Goal: Find specific page/section: Find specific page/section

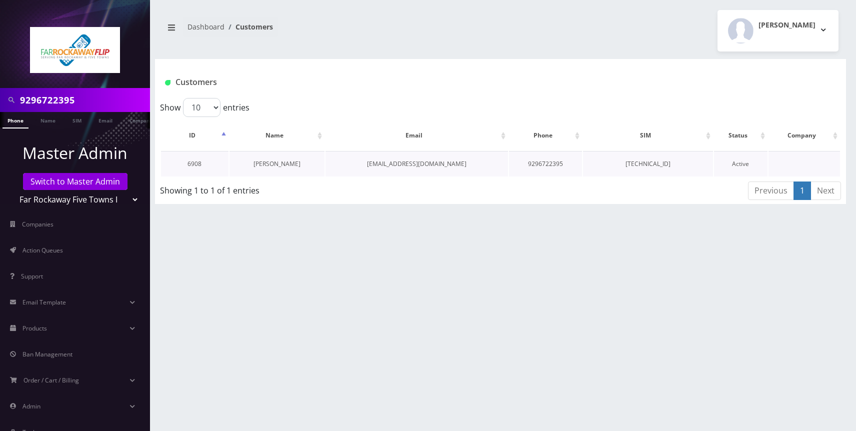
click at [270, 166] on link "[PERSON_NAME]" at bounding box center [276, 163] width 47 height 8
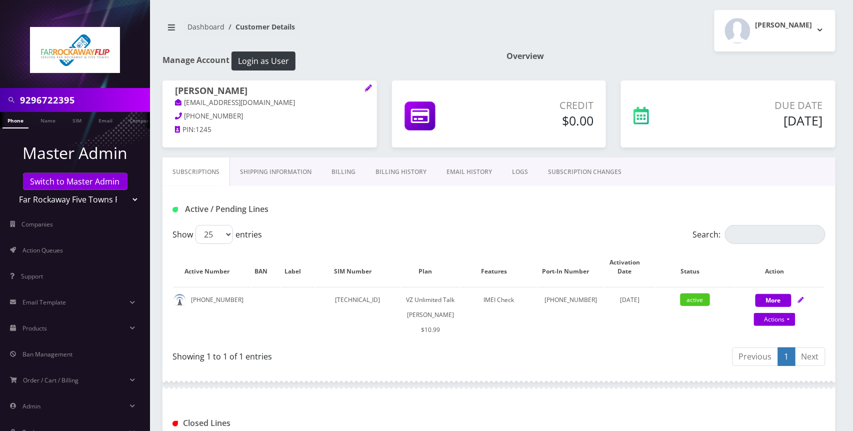
click at [97, 101] on input "9296722395" at bounding box center [83, 99] width 127 height 19
paste input "4379906"
type input "9294379906"
click at [16, 120] on link "Phone" at bounding box center [15, 120] width 26 height 16
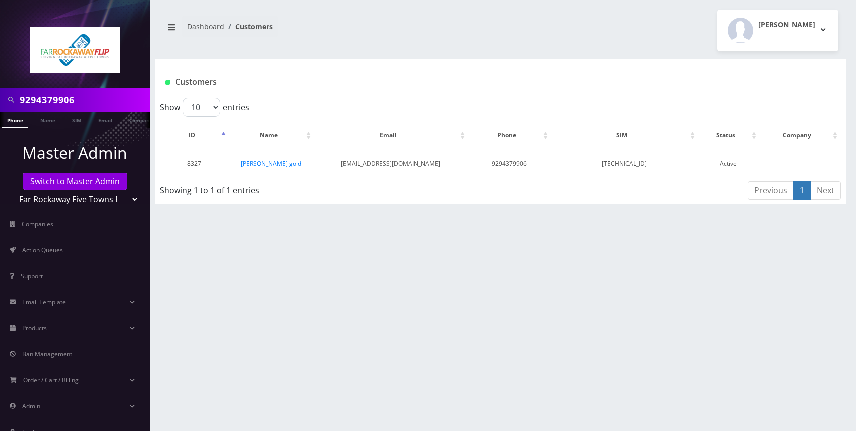
click at [274, 163] on link "yehudis gold" at bounding box center [271, 163] width 60 height 8
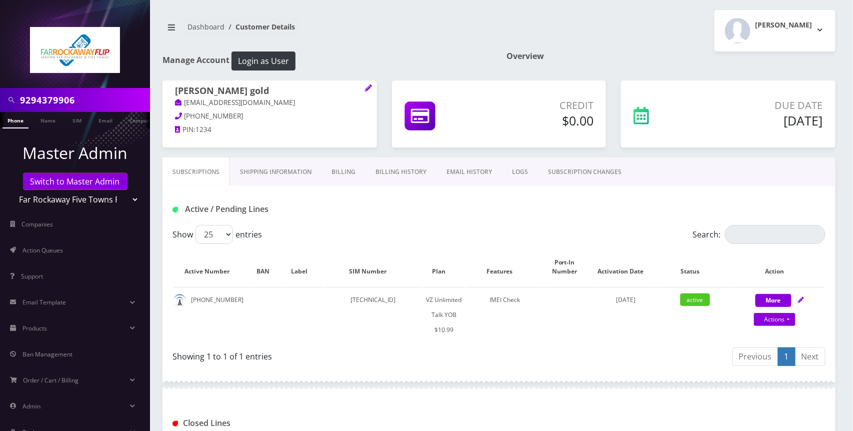
click at [106, 103] on input "9294379906" at bounding box center [83, 99] width 127 height 19
click at [103, 99] on input "9294379906" at bounding box center [83, 99] width 127 height 19
click at [79, 97] on input "9294379906" at bounding box center [83, 99] width 127 height 19
paste input "6722395"
type input "9296722395"
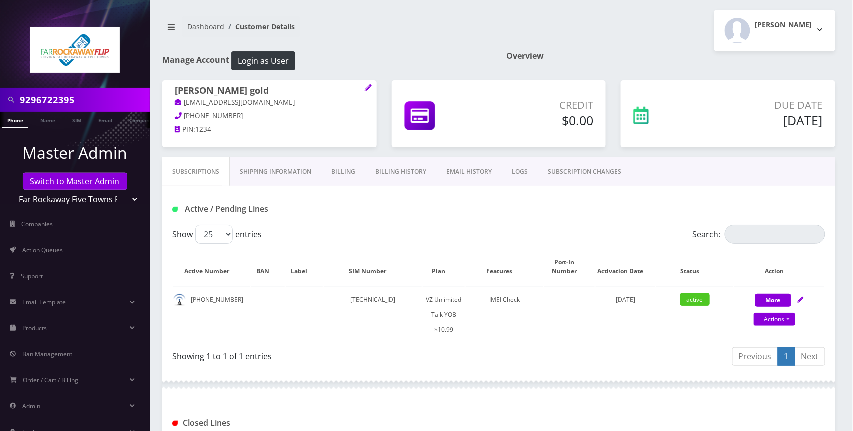
click at [20, 122] on link "Phone" at bounding box center [15, 120] width 26 height 16
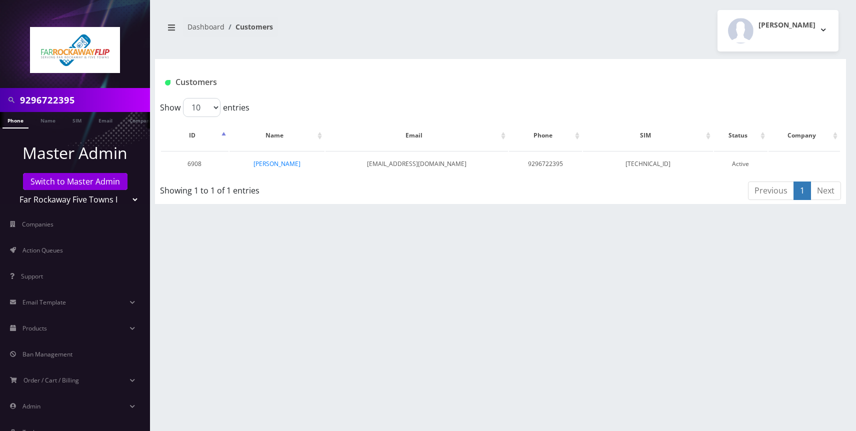
click at [273, 162] on link "Racheli Zelikovitz" at bounding box center [276, 163] width 47 height 8
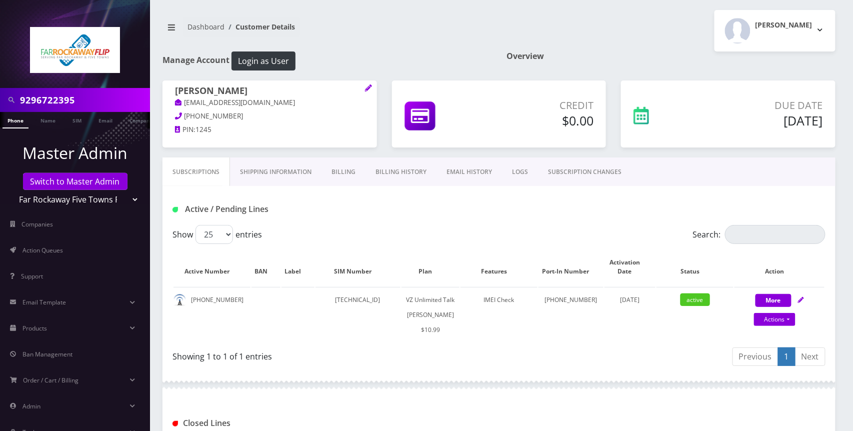
scroll to position [278, 0]
